Goal: Information Seeking & Learning: Learn about a topic

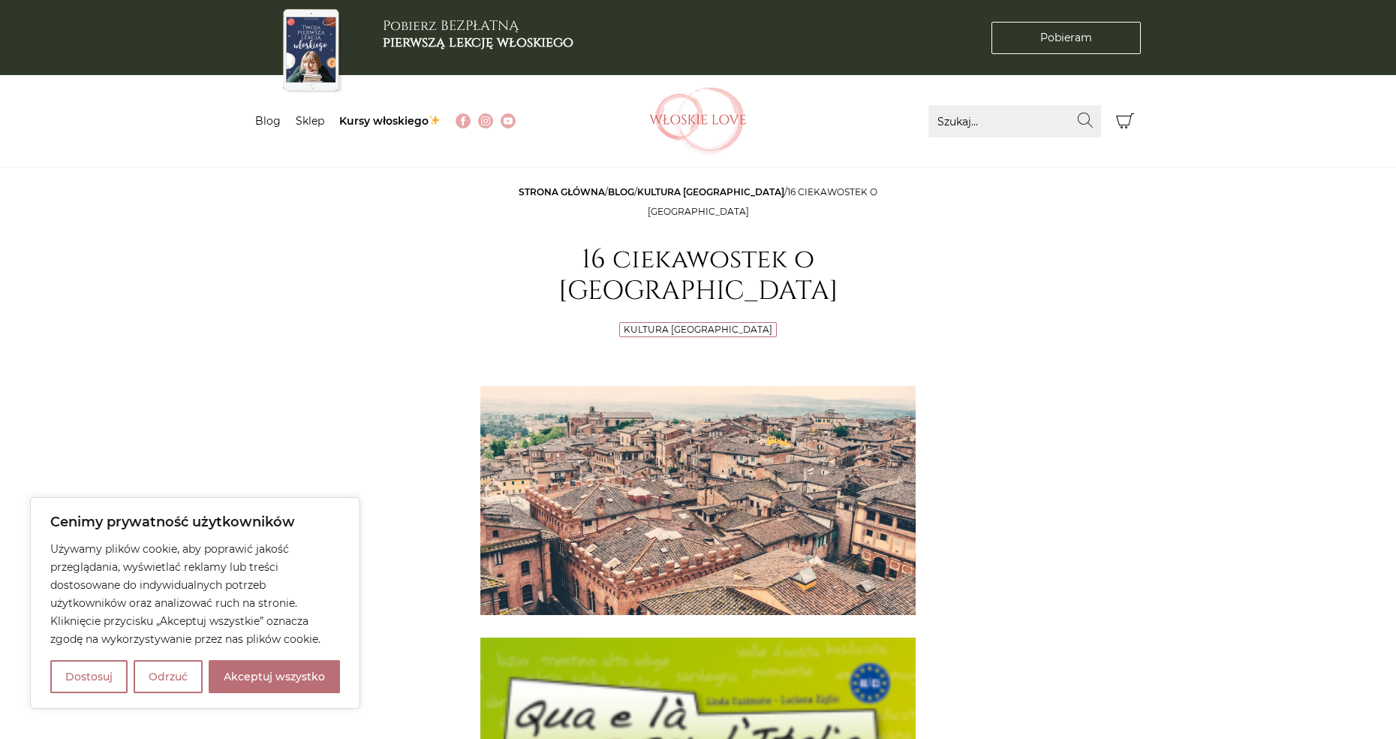
click at [669, 324] on link "Kultura [GEOGRAPHIC_DATA]" at bounding box center [698, 329] width 149 height 11
click at [686, 324] on link "Kultura [GEOGRAPHIC_DATA]" at bounding box center [698, 329] width 149 height 11
click at [716, 324] on link "Kultura [GEOGRAPHIC_DATA]" at bounding box center [698, 329] width 149 height 11
click at [709, 471] on img at bounding box center [697, 500] width 435 height 229
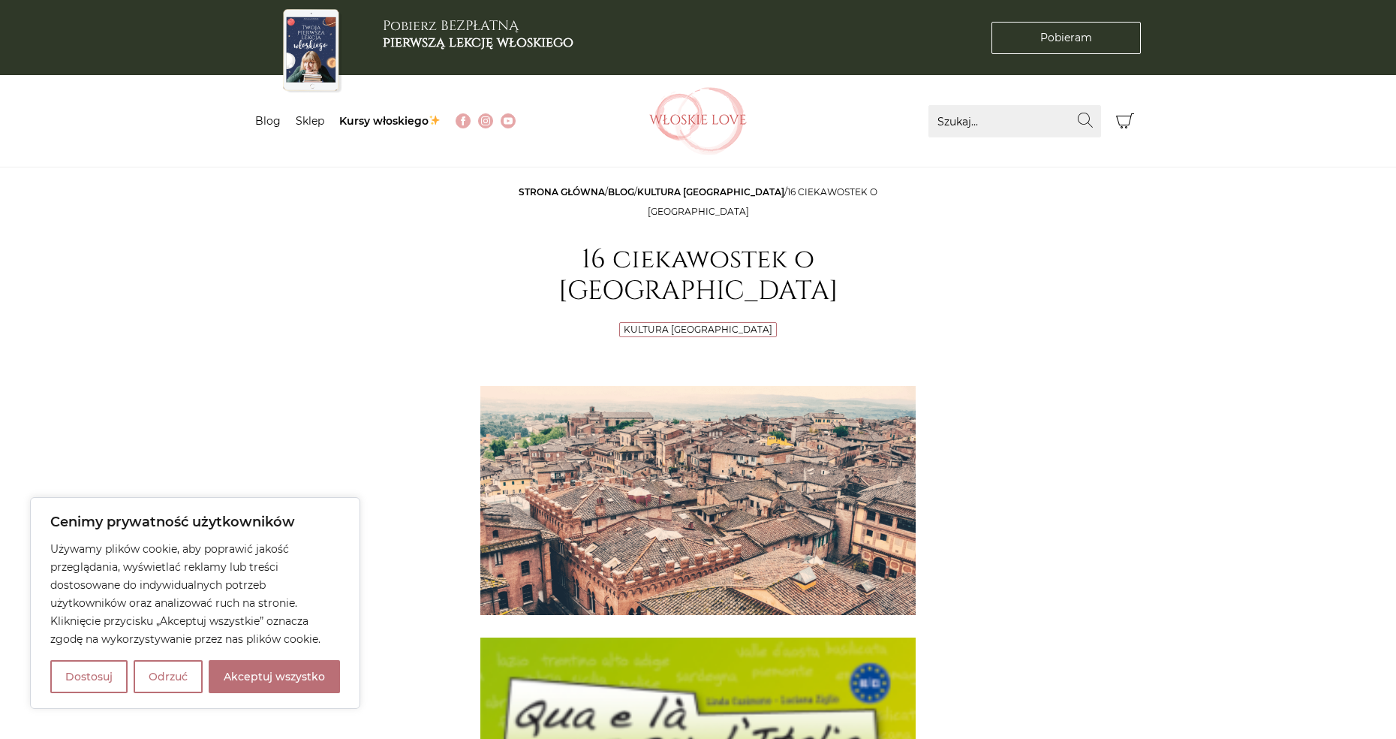
click at [637, 432] on img at bounding box center [697, 500] width 435 height 229
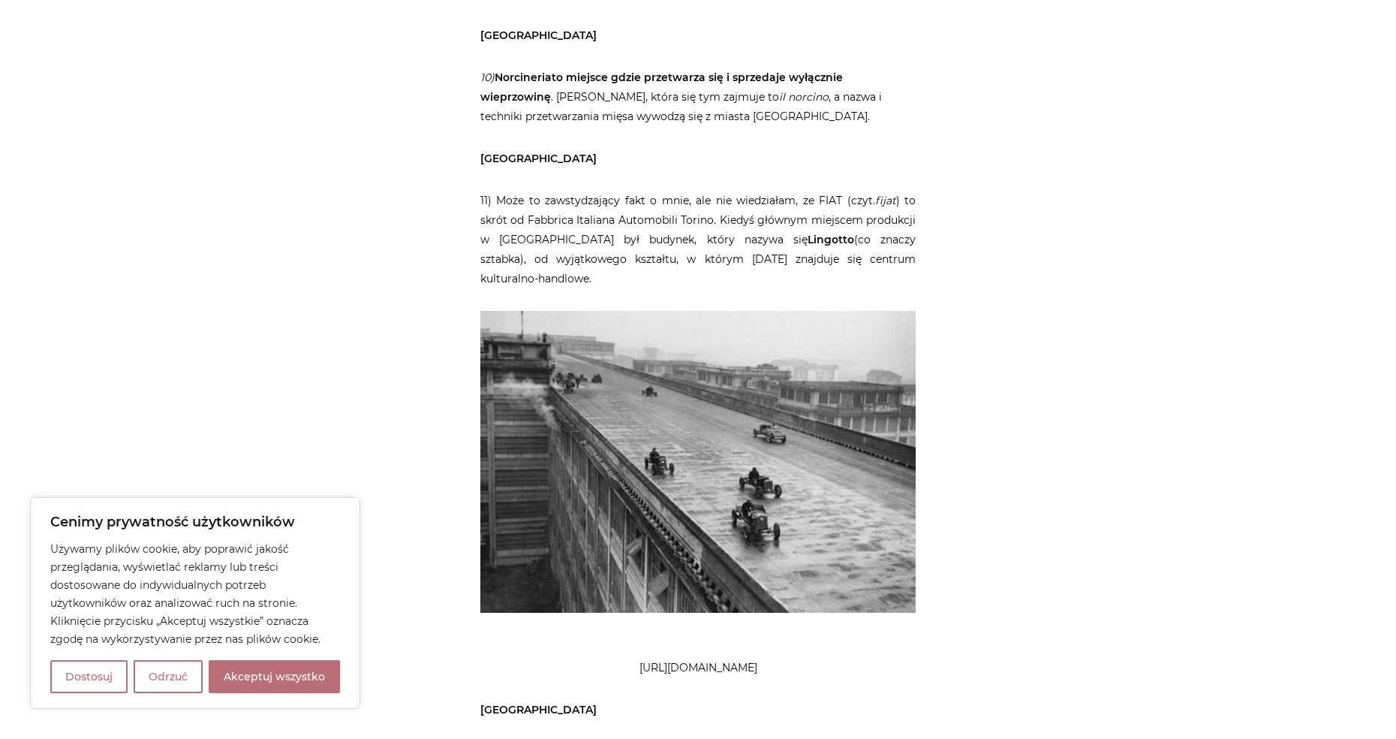
scroll to position [2616, 0]
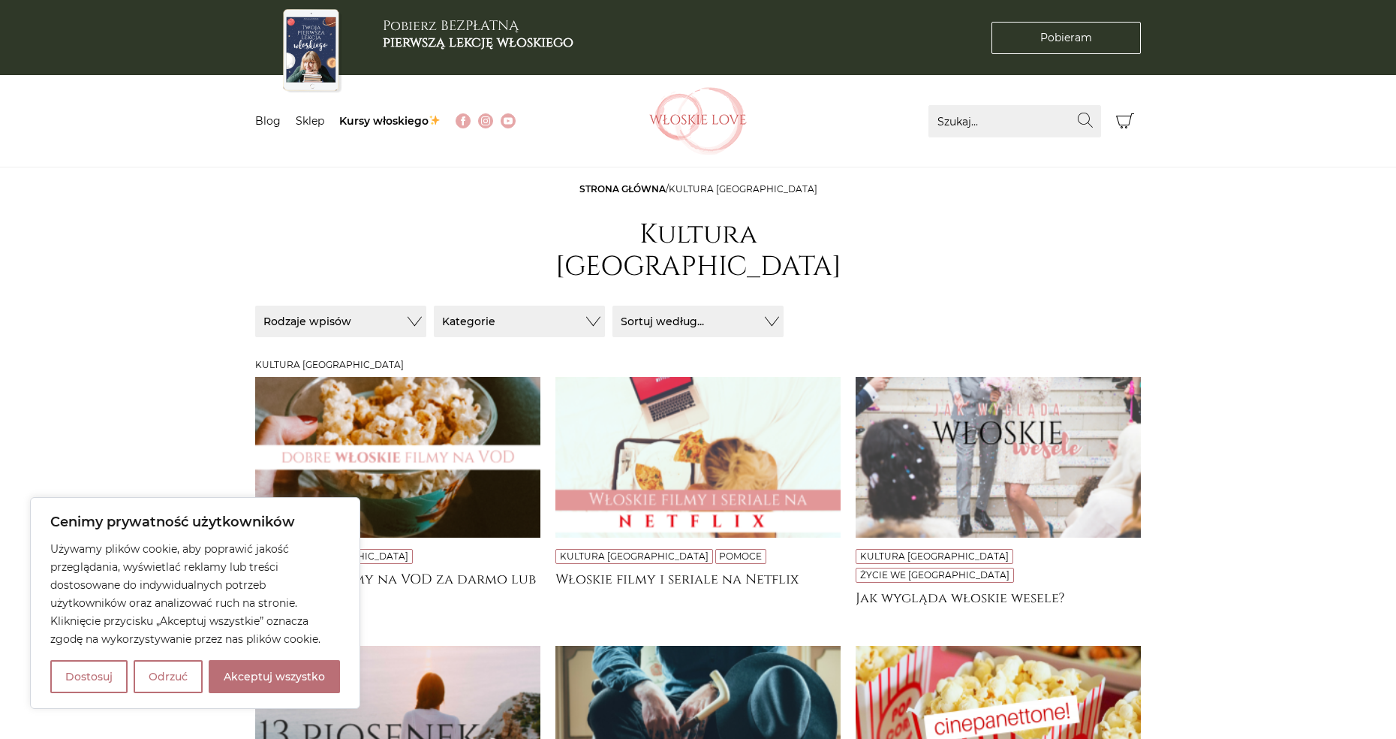
scroll to position [1, 0]
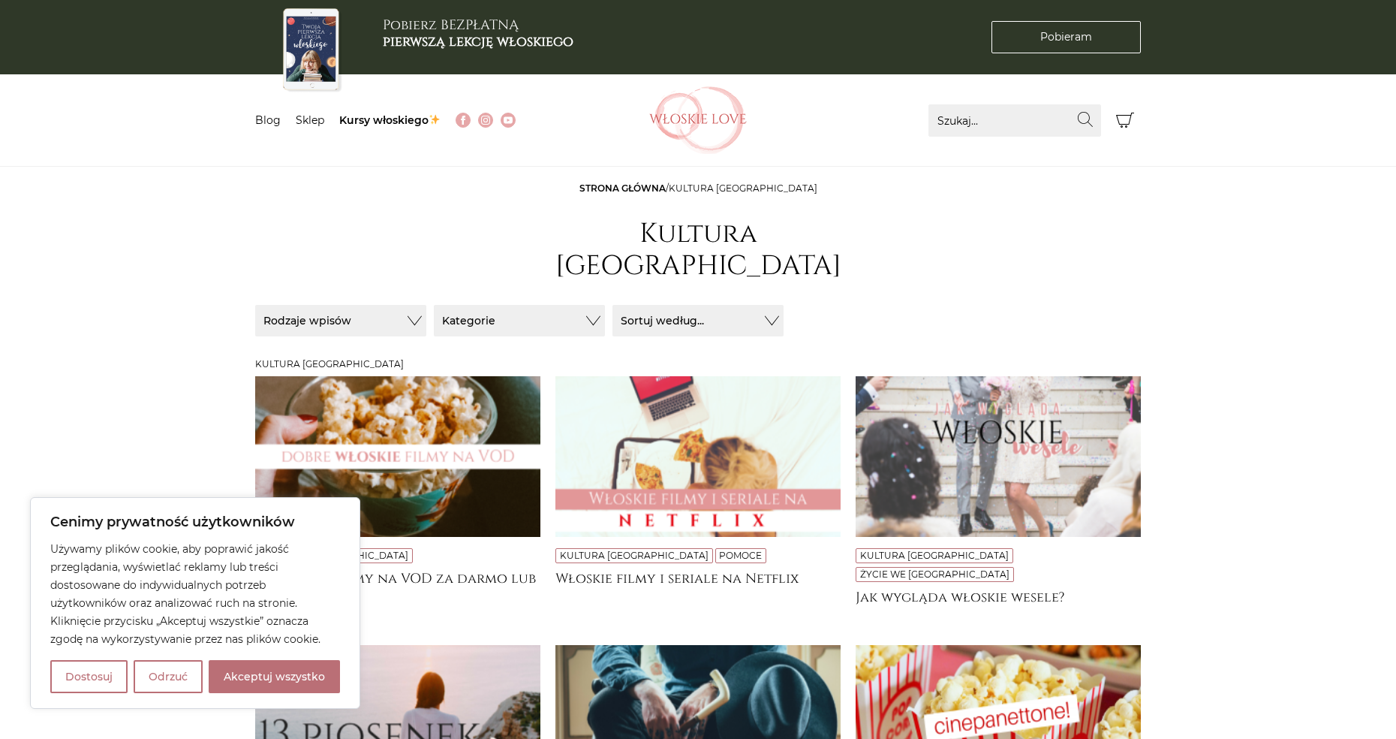
click at [287, 678] on button "Akceptuj wszystko" at bounding box center [274, 676] width 131 height 33
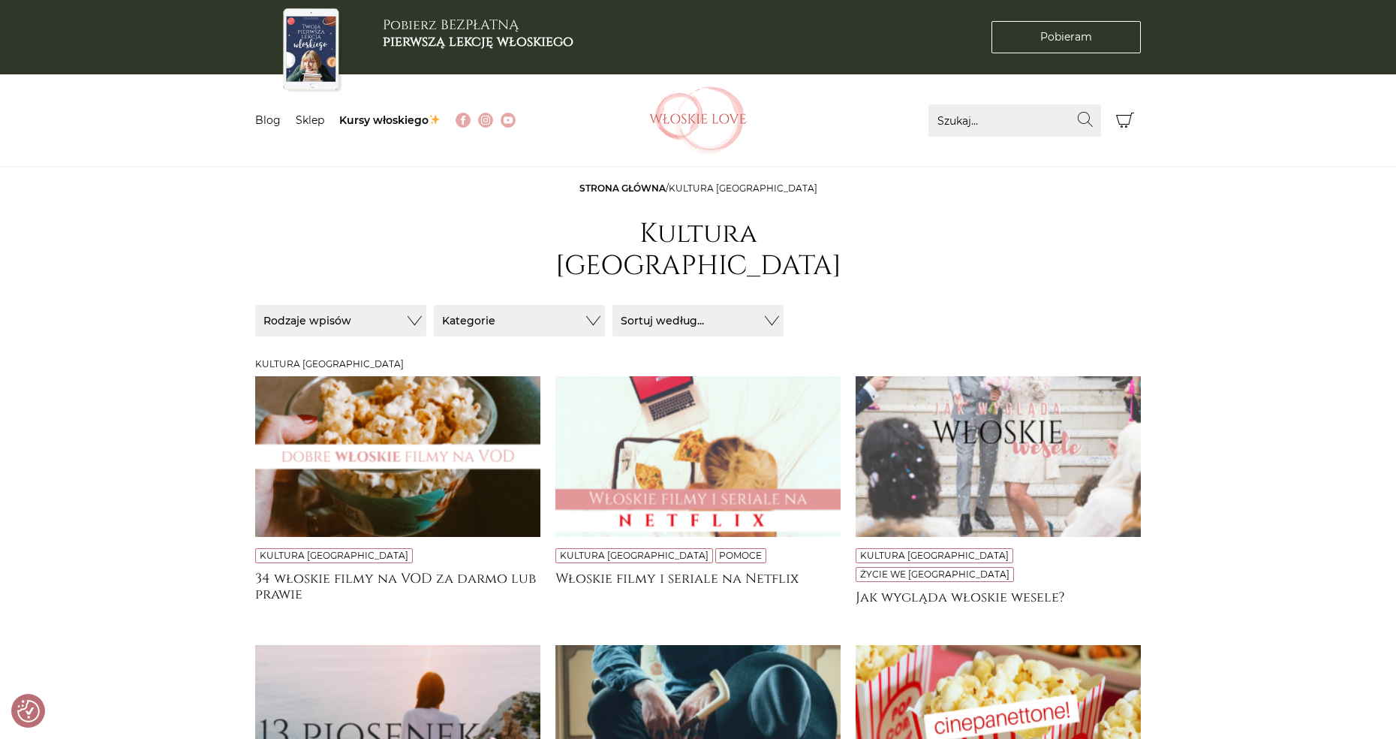
checkbox input "true"
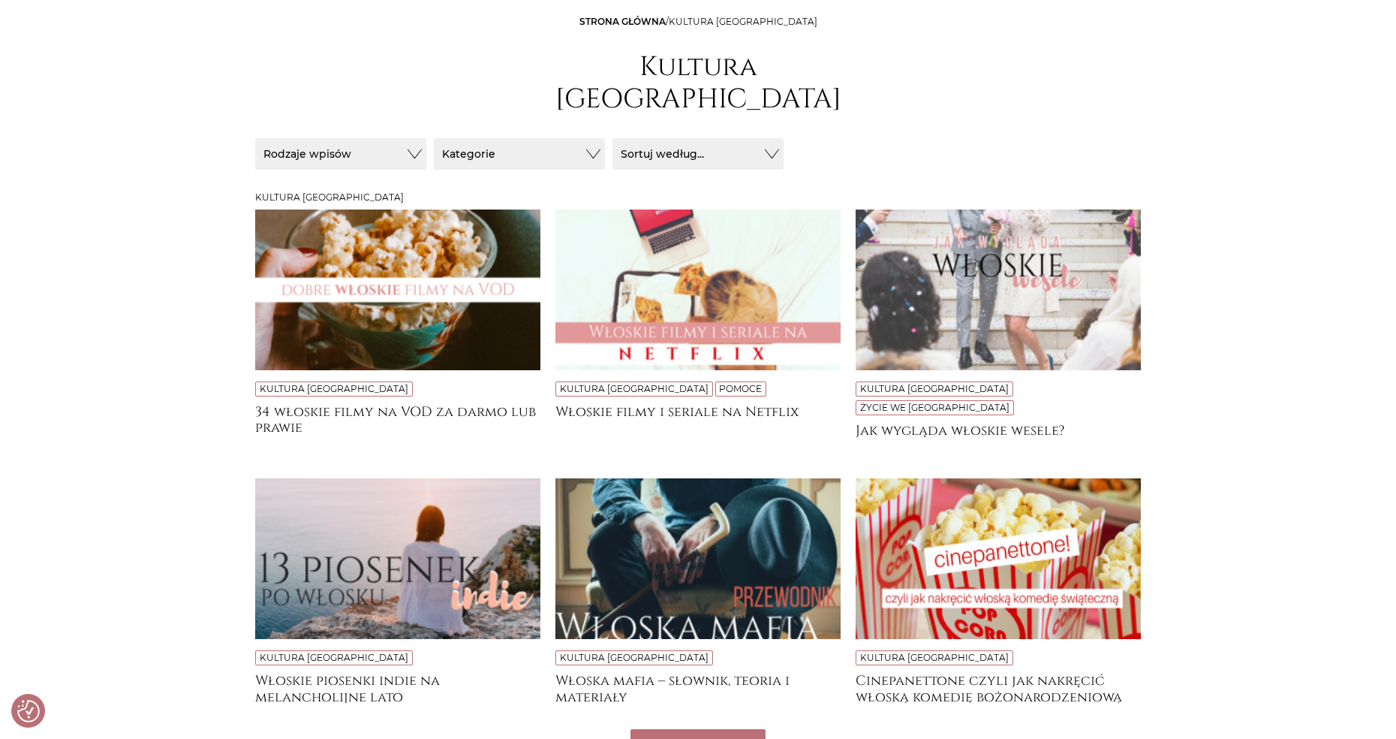
scroll to position [0, 0]
